Goal: Check status

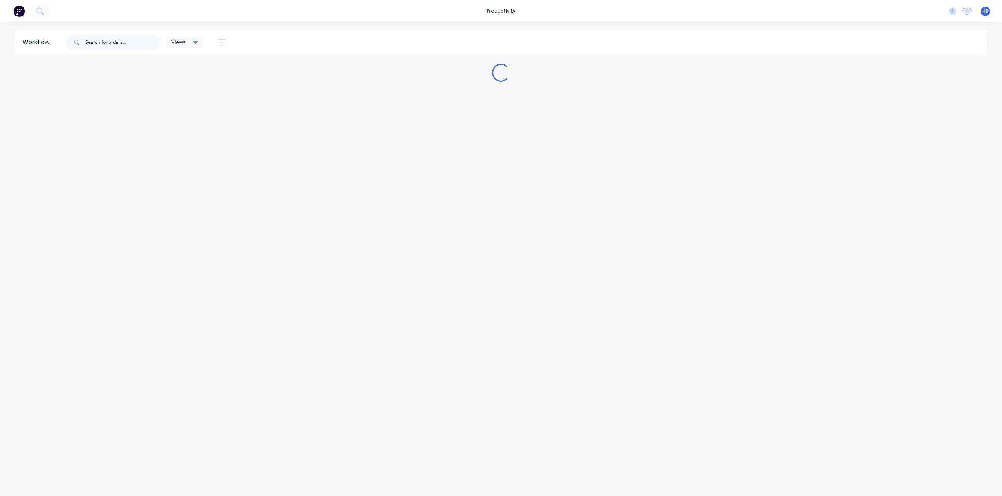
click at [115, 40] on input "text" at bounding box center [122, 42] width 74 height 15
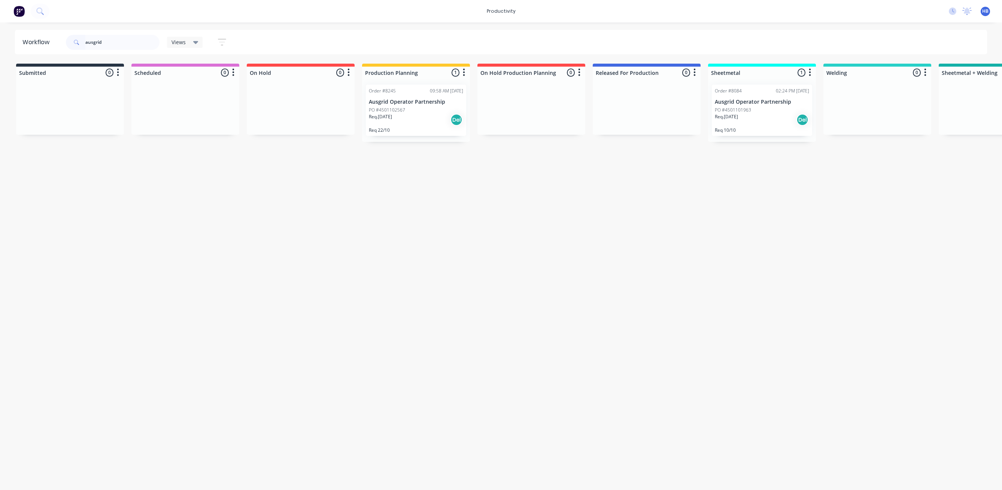
click at [745, 102] on p "Ausgrid Operator Partnership" at bounding box center [762, 102] width 94 height 6
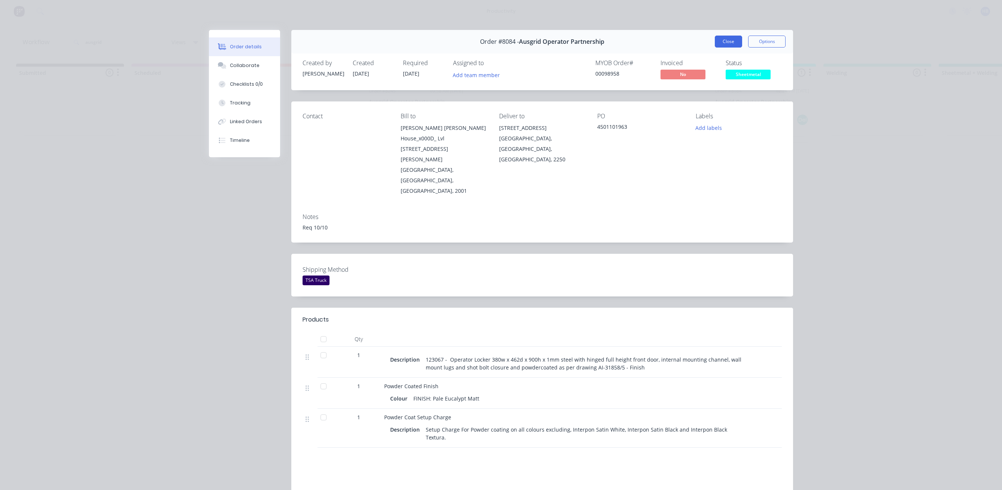
click at [731, 45] on button "Close" at bounding box center [728, 42] width 27 height 12
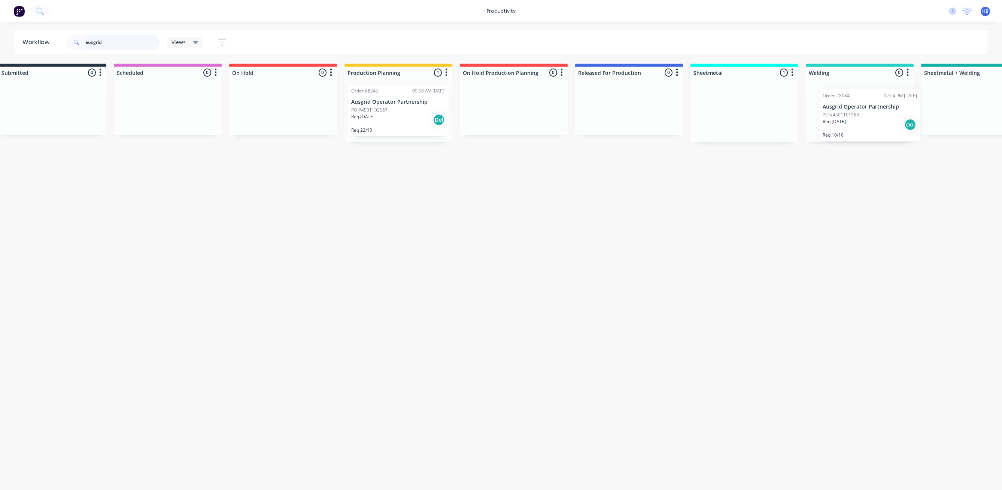
scroll to position [0, 31]
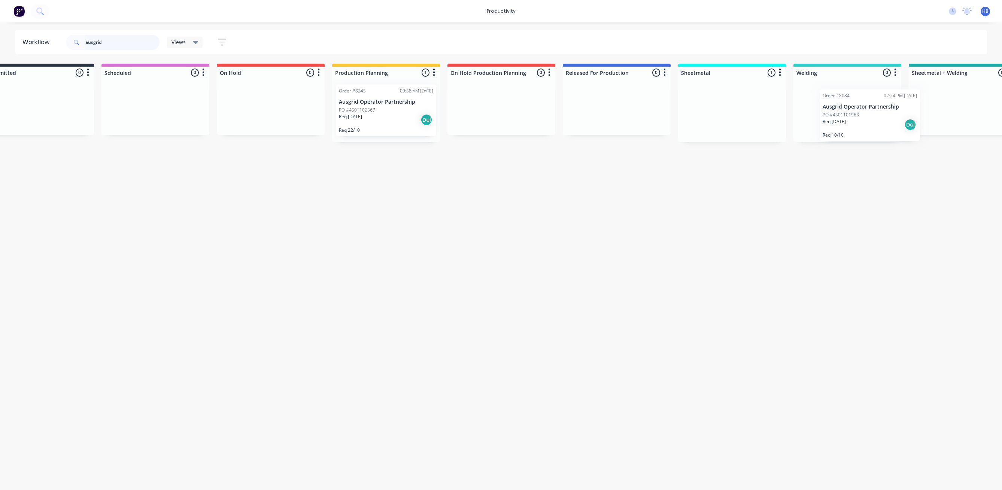
drag, startPoint x: 749, startPoint y: 112, endPoint x: 864, endPoint y: 117, distance: 115.4
click at [864, 117] on div "Submitted 0 Sort By Created date Required date Order number Customer name Most …" at bounding box center [697, 143] width 1466 height 159
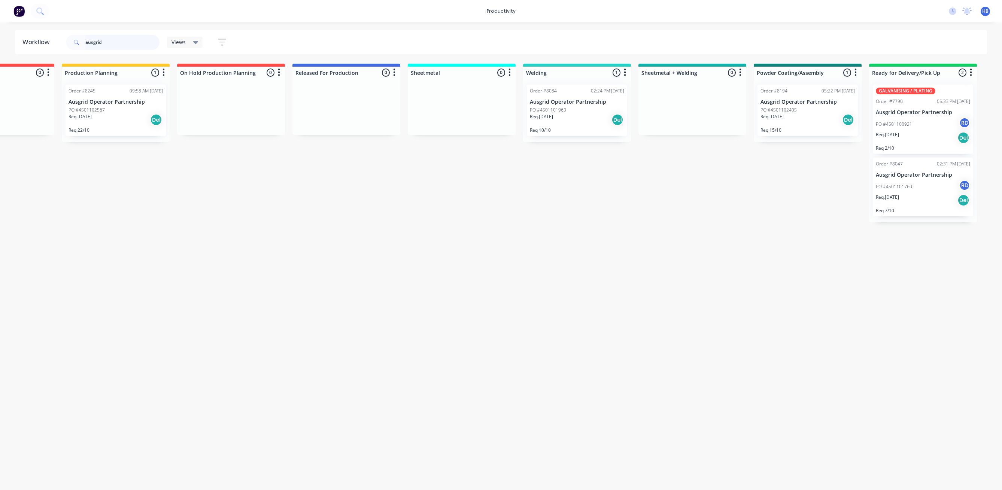
scroll to position [0, 307]
click at [800, 109] on div "PO #4501102405" at bounding box center [801, 110] width 94 height 7
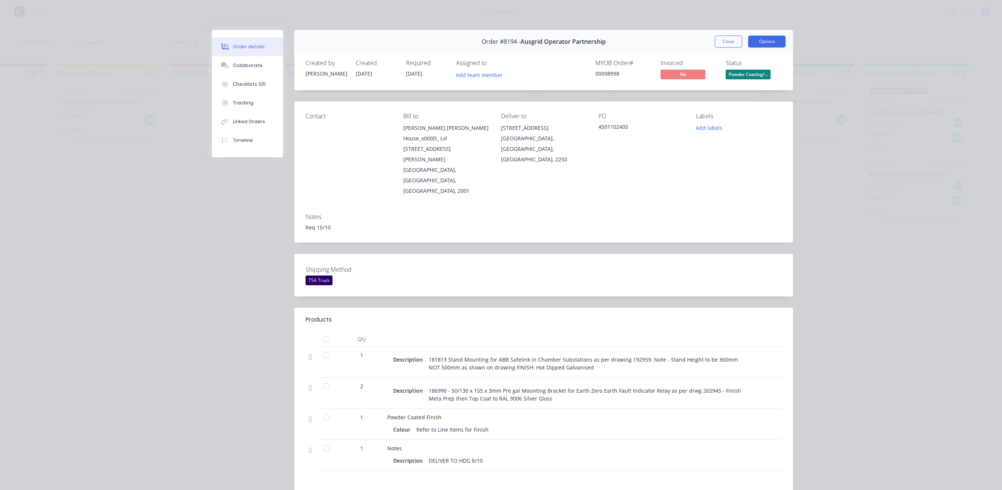
click at [768, 41] on button "Options" at bounding box center [766, 42] width 37 height 12
click at [730, 77] on div "Work Order" at bounding box center [746, 75] width 65 height 11
click at [753, 91] on div "Standard" at bounding box center [746, 90] width 65 height 11
click at [722, 45] on button "Close" at bounding box center [728, 42] width 27 height 12
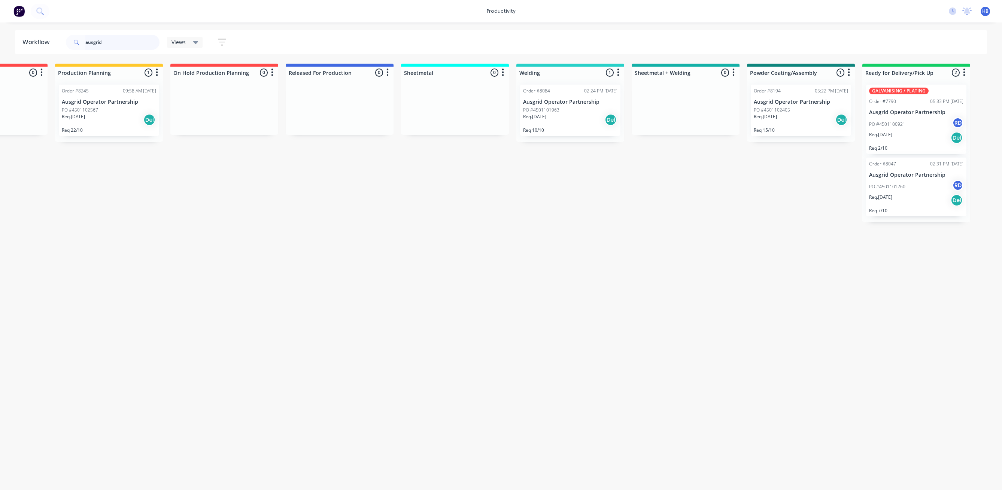
drag, startPoint x: 114, startPoint y: 43, endPoint x: 49, endPoint y: 35, distance: 65.7
click at [49, 35] on header "Workflow ausgrid Views Save new view None (Default) edit Delivery edit Producti…" at bounding box center [501, 42] width 972 height 24
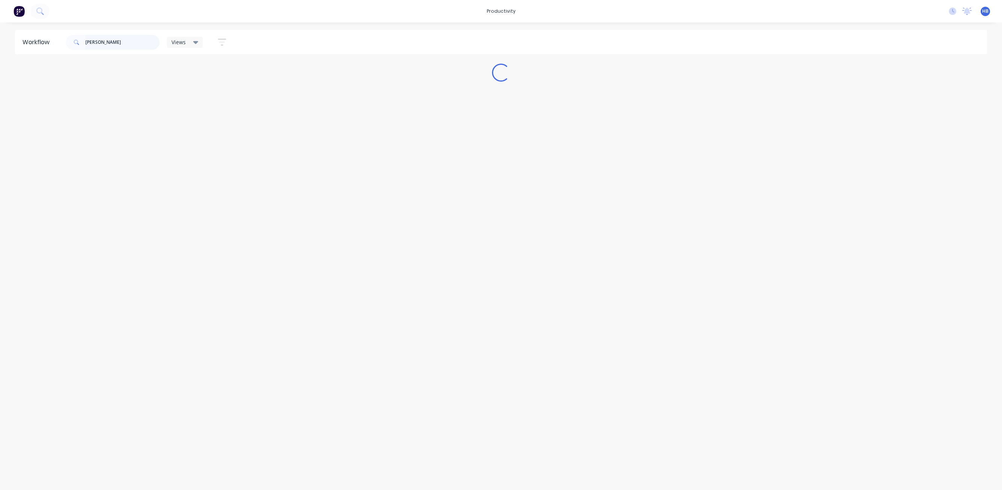
scroll to position [0, 0]
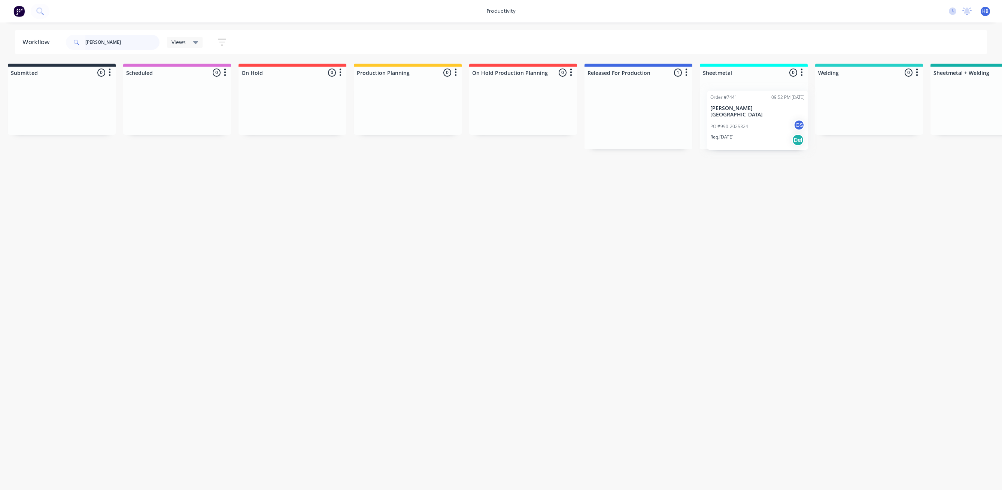
drag, startPoint x: 634, startPoint y: 103, endPoint x: 747, endPoint y: 110, distance: 113.6
click at [747, 110] on div "Submitted 0 Sort By Created date Required date Order number Customer name Most …" at bounding box center [719, 110] width 1466 height 92
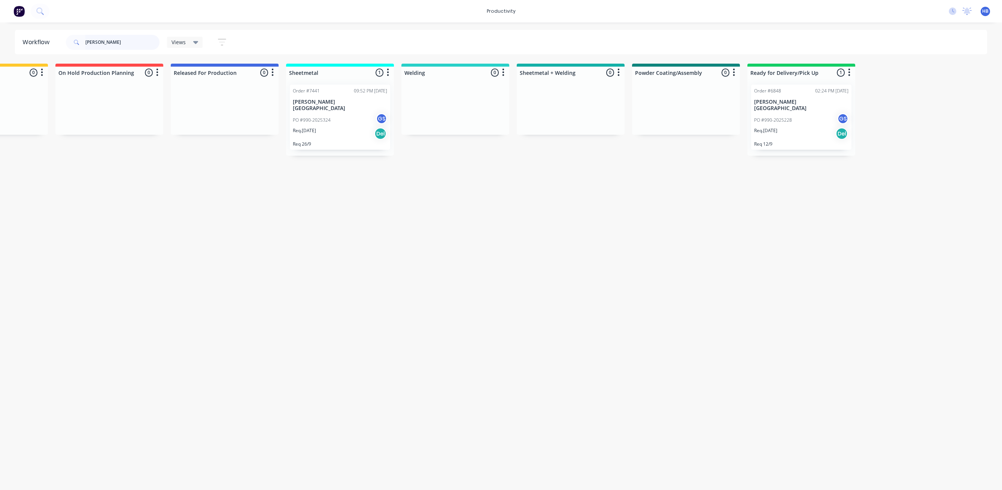
scroll to position [0, 437]
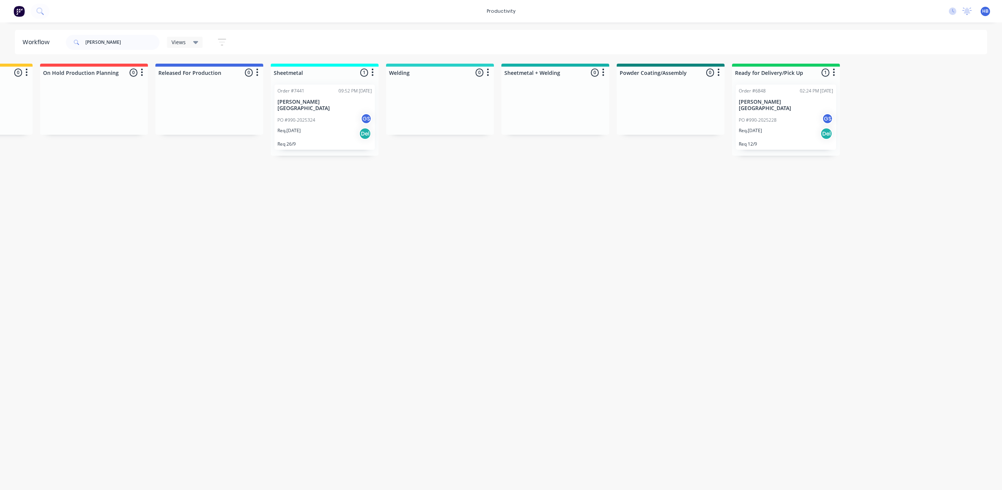
click at [780, 113] on div "PO #990-2025228 GS" at bounding box center [786, 120] width 94 height 14
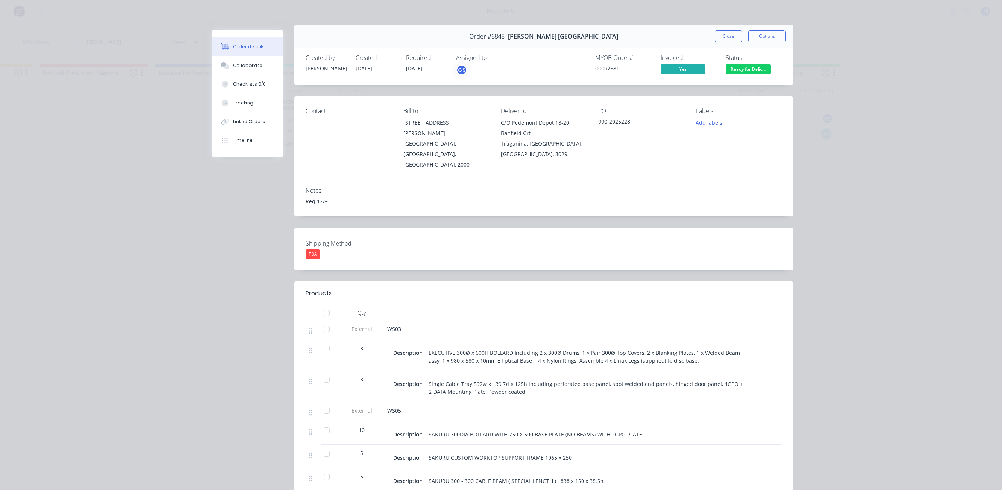
scroll to position [0, 0]
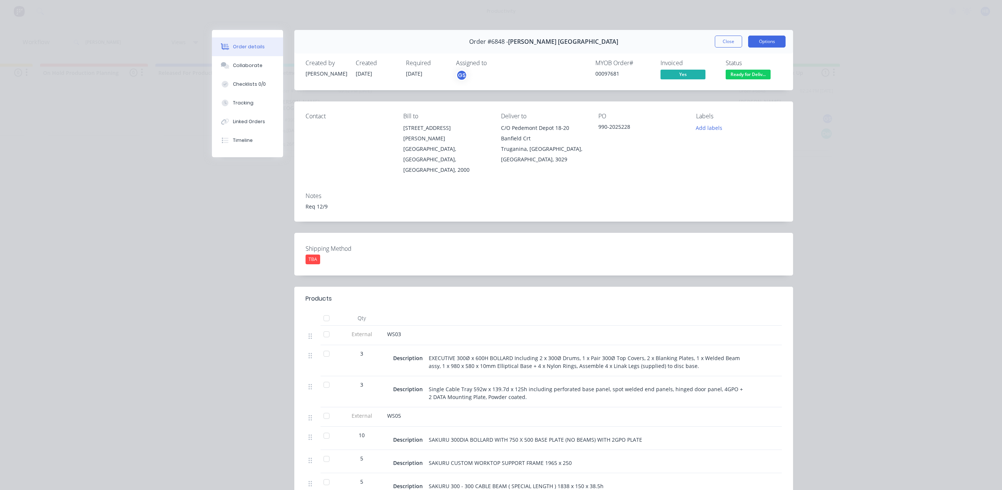
click at [761, 45] on button "Options" at bounding box center [766, 42] width 37 height 12
click at [729, 73] on div "Work Order" at bounding box center [746, 75] width 65 height 11
click at [728, 88] on div "Standard" at bounding box center [746, 90] width 65 height 11
click at [728, 40] on button "Close" at bounding box center [728, 42] width 27 height 12
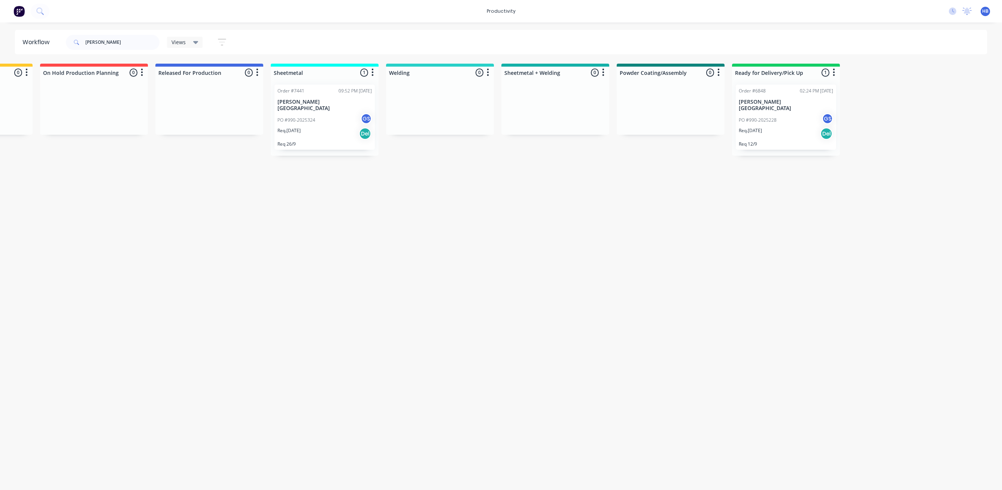
click at [784, 113] on div "PO #990-2025228 GS" at bounding box center [786, 120] width 94 height 14
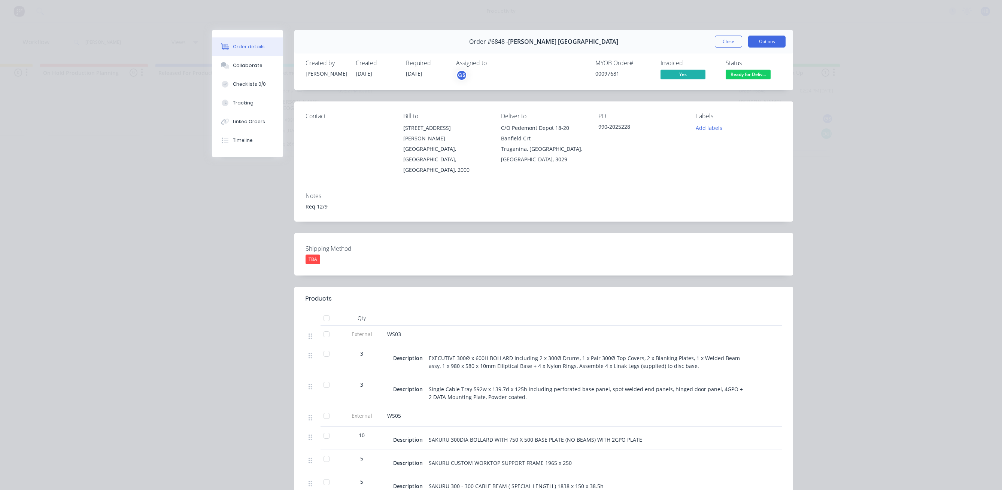
click at [766, 44] on button "Options" at bounding box center [766, 42] width 37 height 12
click at [750, 76] on div "Work Order" at bounding box center [746, 75] width 65 height 11
click at [737, 86] on div "Standard" at bounding box center [746, 90] width 65 height 11
click at [730, 43] on button "Close" at bounding box center [728, 42] width 27 height 12
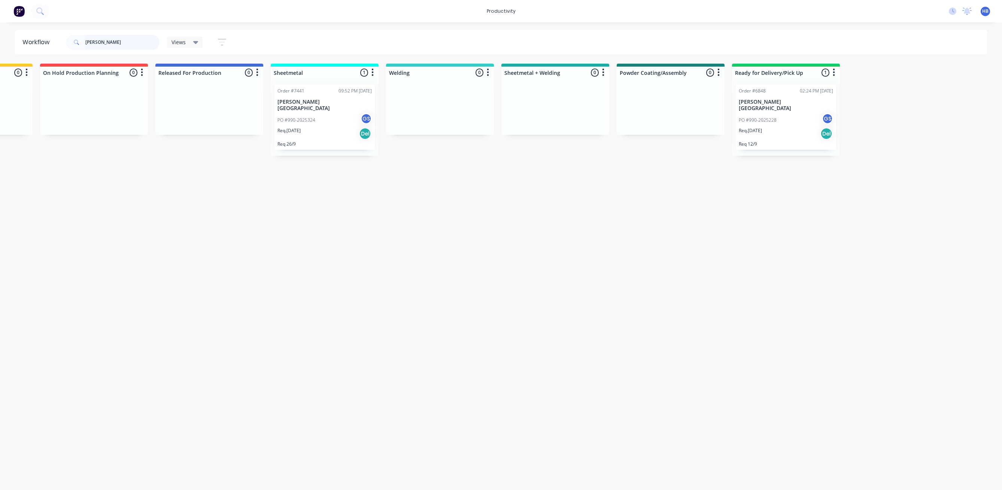
type input "[PERSON_NAME]"
